Goal: Use online tool/utility: Utilize a website feature to perform a specific function

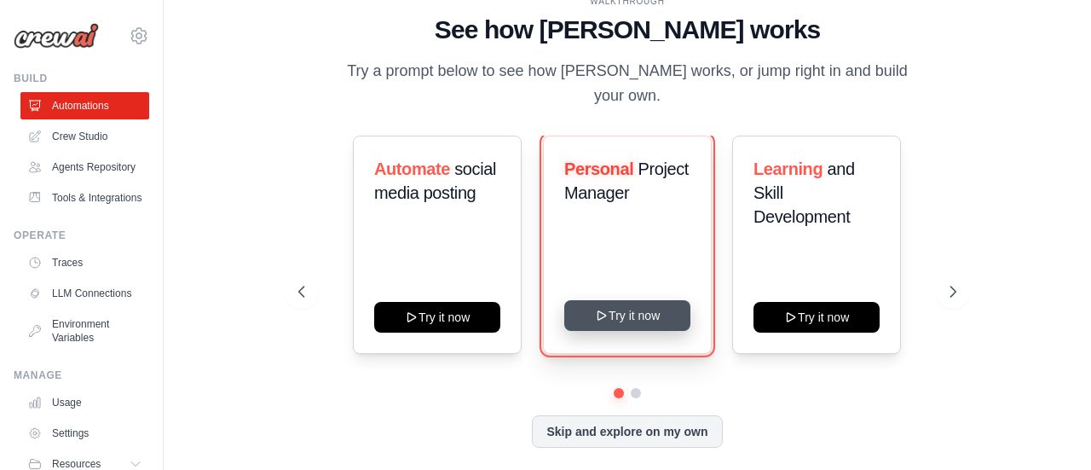
click at [629, 300] on button "Try it now" at bounding box center [627, 315] width 126 height 31
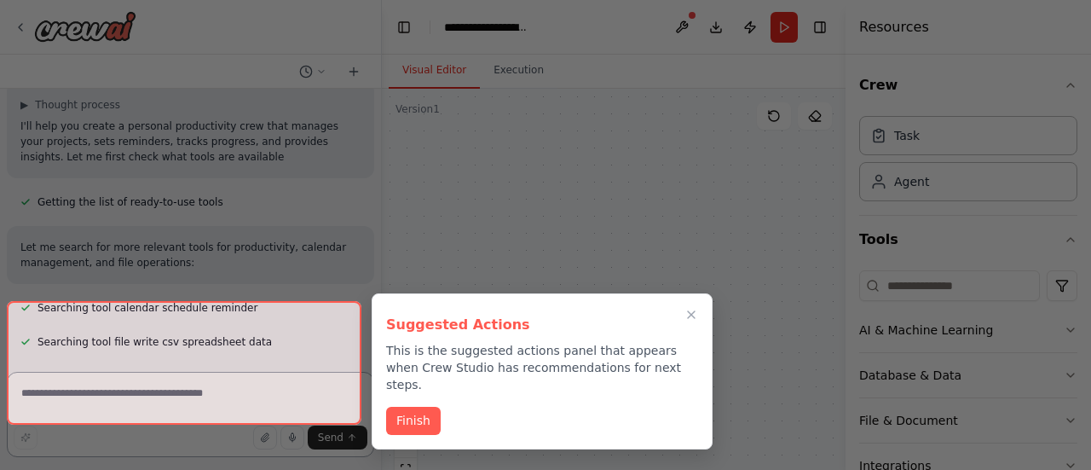
scroll to position [1070, 0]
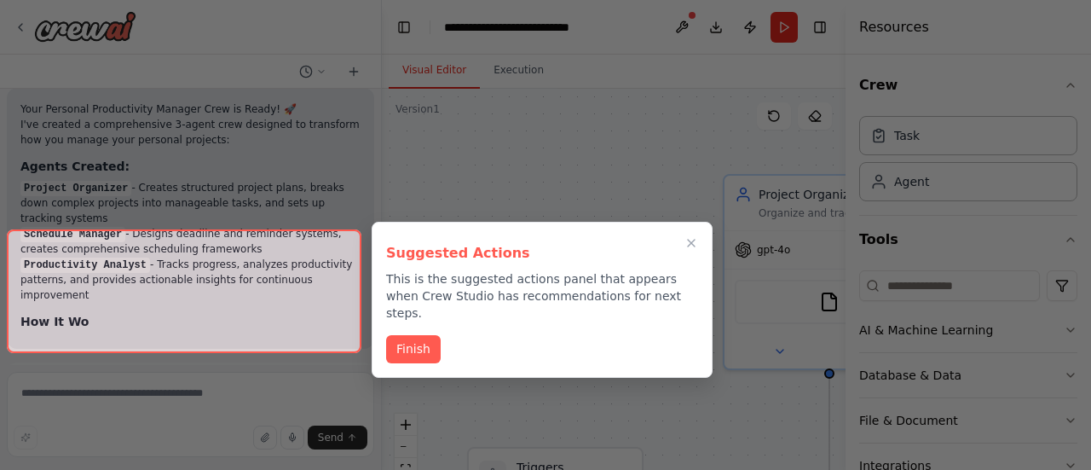
click at [436, 333] on div "Suggested Actions This is the suggested actions panel that appears when Crew St…" at bounding box center [542, 300] width 341 height 156
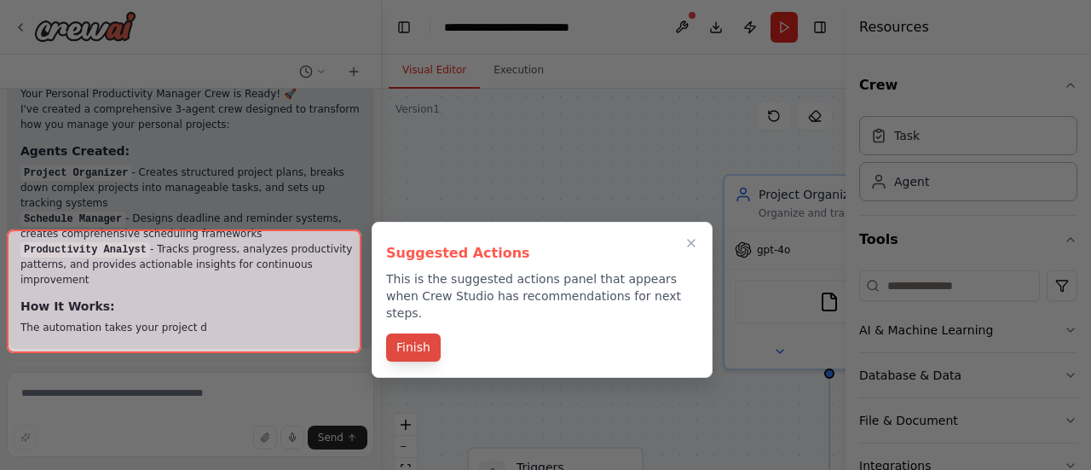
click at [413, 335] on button "Finish" at bounding box center [413, 347] width 55 height 28
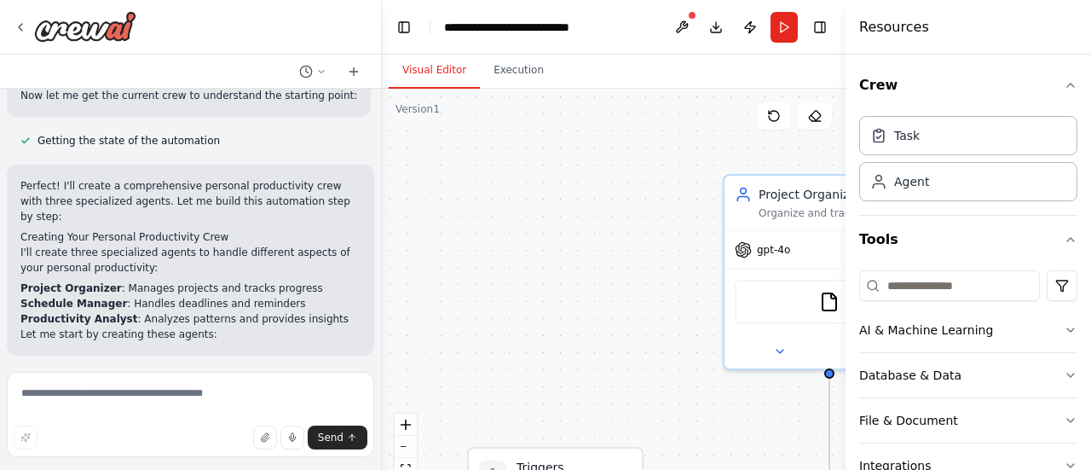
scroll to position [0, 0]
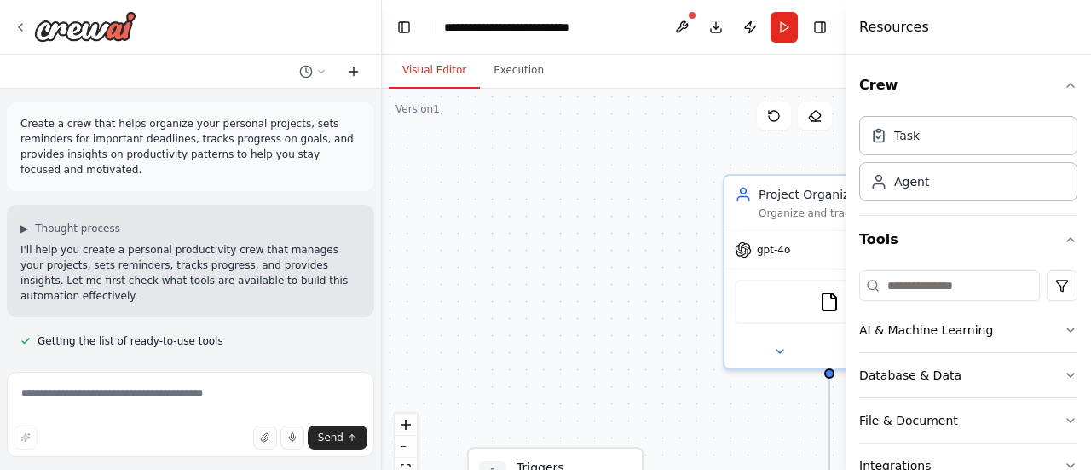
click at [348, 66] on icon at bounding box center [354, 72] width 14 height 14
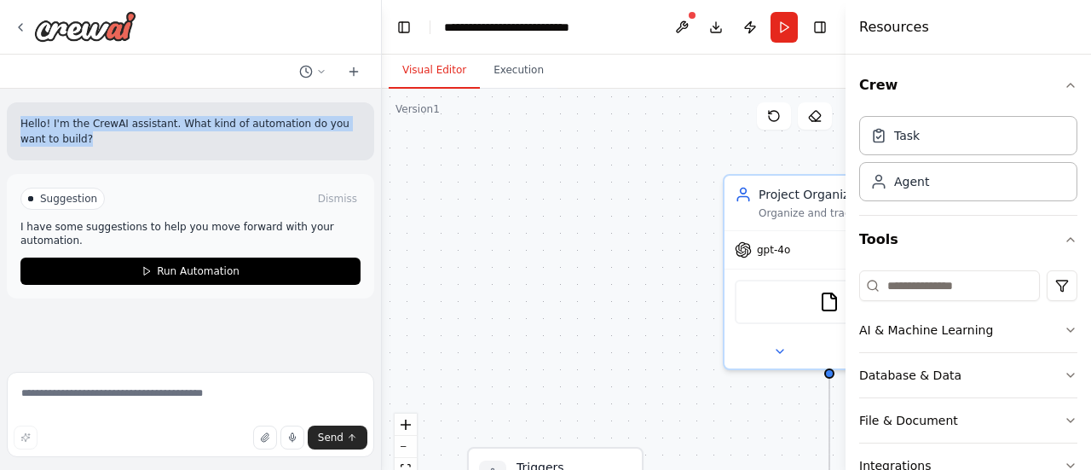
drag, startPoint x: 108, startPoint y: 134, endPoint x: 20, endPoint y: 122, distance: 89.4
click at [20, 122] on div "Hello! I'm the CrewAI assistant. What kind of automation do you want to build?" at bounding box center [190, 131] width 367 height 58
click at [240, 147] on div "Hello! I'm the CrewAI assistant. What kind of automation do you want to build?" at bounding box center [190, 131] width 367 height 58
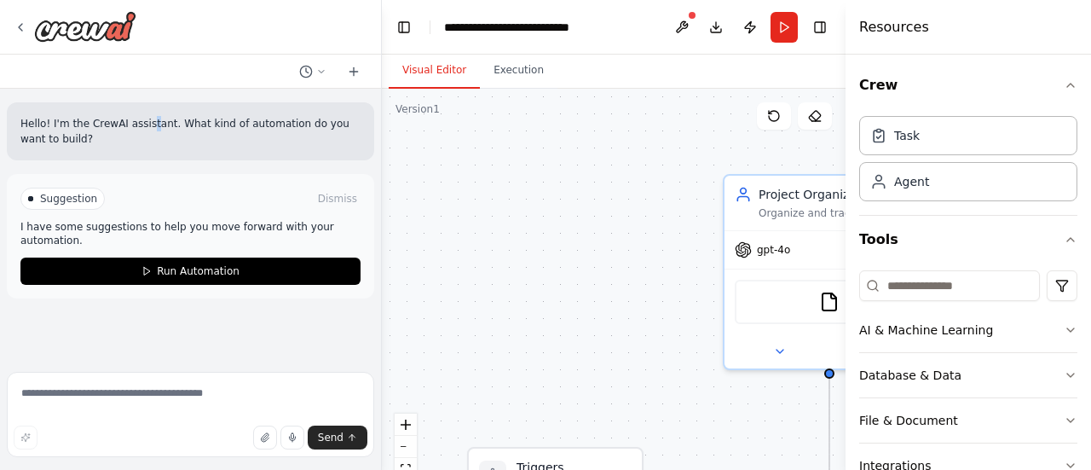
drag, startPoint x: 141, startPoint y: 125, endPoint x: 131, endPoint y: 131, distance: 11.8
click at [140, 113] on div "Hello! I'm the CrewAI assistant. What kind of automation do you want to build?" at bounding box center [190, 131] width 367 height 58
click at [131, 134] on p "Hello! I'm the CrewAI assistant. What kind of automation do you want to build?" at bounding box center [190, 131] width 340 height 31
click at [130, 124] on p "Hello! I'm the CrewAI assistant. What kind of automation do you want to build?" at bounding box center [190, 131] width 340 height 31
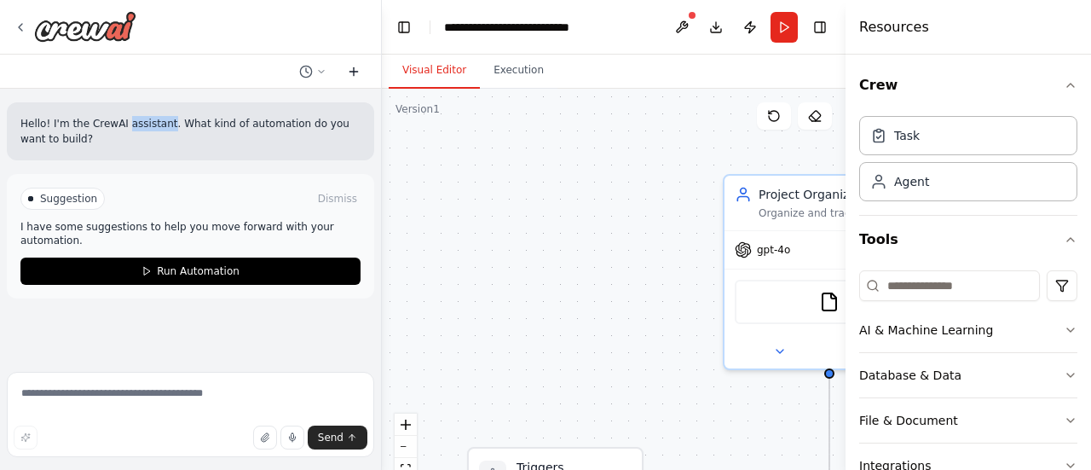
click at [343, 75] on button at bounding box center [353, 71] width 27 height 20
click at [189, 329] on div "Hello! I'm the CrewAI assistant. What kind of automation do you want to build? …" at bounding box center [190, 227] width 381 height 276
click at [90, 427] on div "Send" at bounding box center [191, 437] width 354 height 24
click at [113, 384] on textarea at bounding box center [190, 414] width 367 height 85
